Goal: Task Accomplishment & Management: Manage account settings

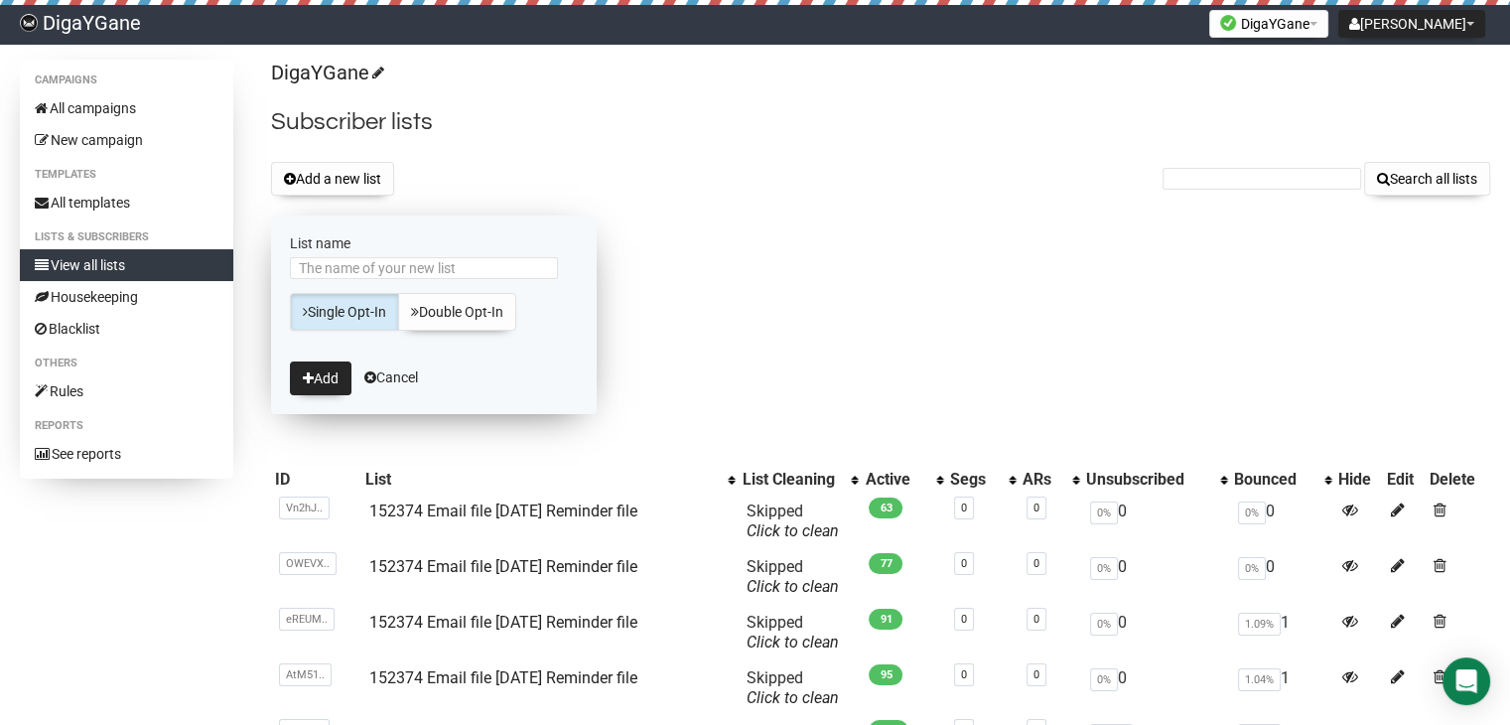
click at [454, 260] on input "List name" at bounding box center [424, 268] width 268 height 22
type input "152374 Email file [DATE] Reminder file"
click at [338, 371] on button "Add" at bounding box center [321, 378] width 62 height 34
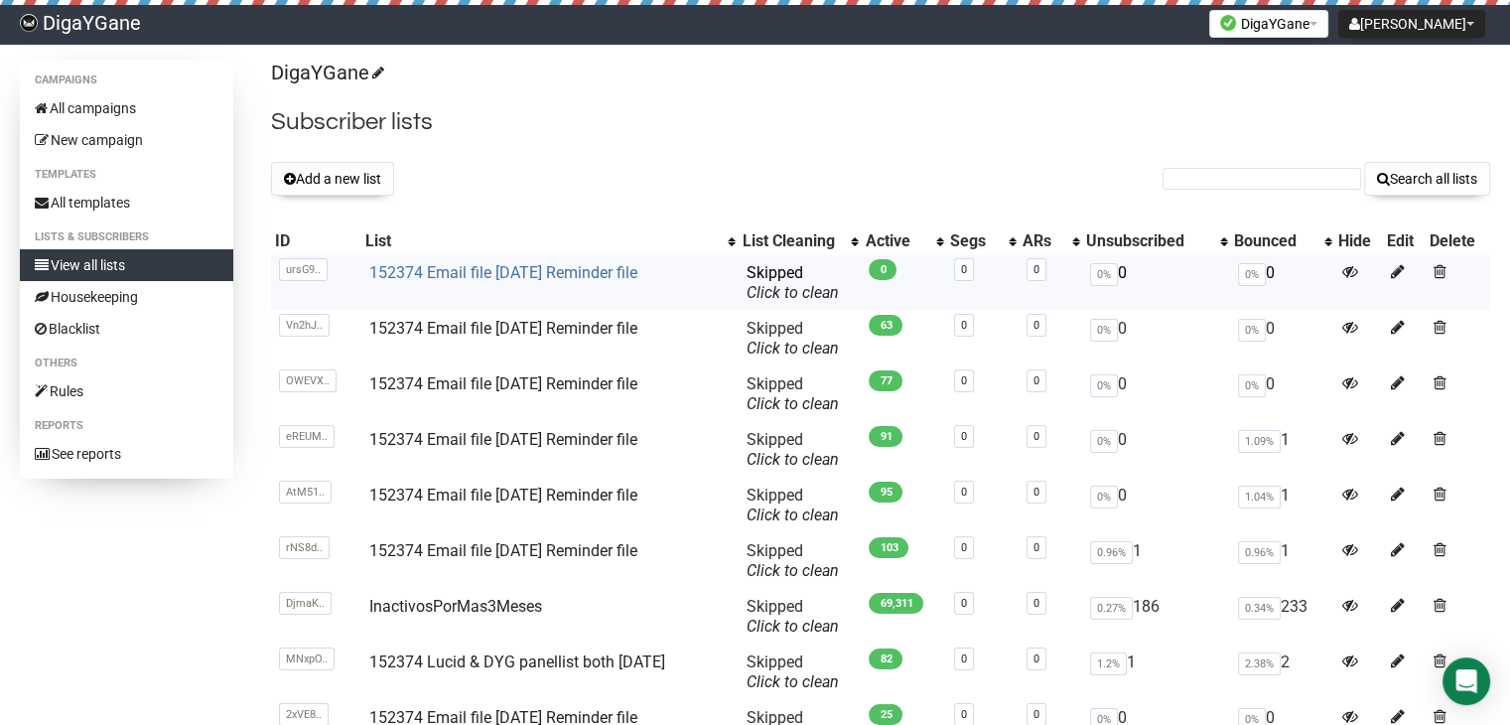
click at [489, 267] on link "152374 Email file [DATE] Reminder file" at bounding box center [503, 272] width 268 height 19
click at [551, 265] on link "152374 Email file [DATE] Reminder file" at bounding box center [503, 272] width 268 height 19
